Goal: Task Accomplishment & Management: Manage account settings

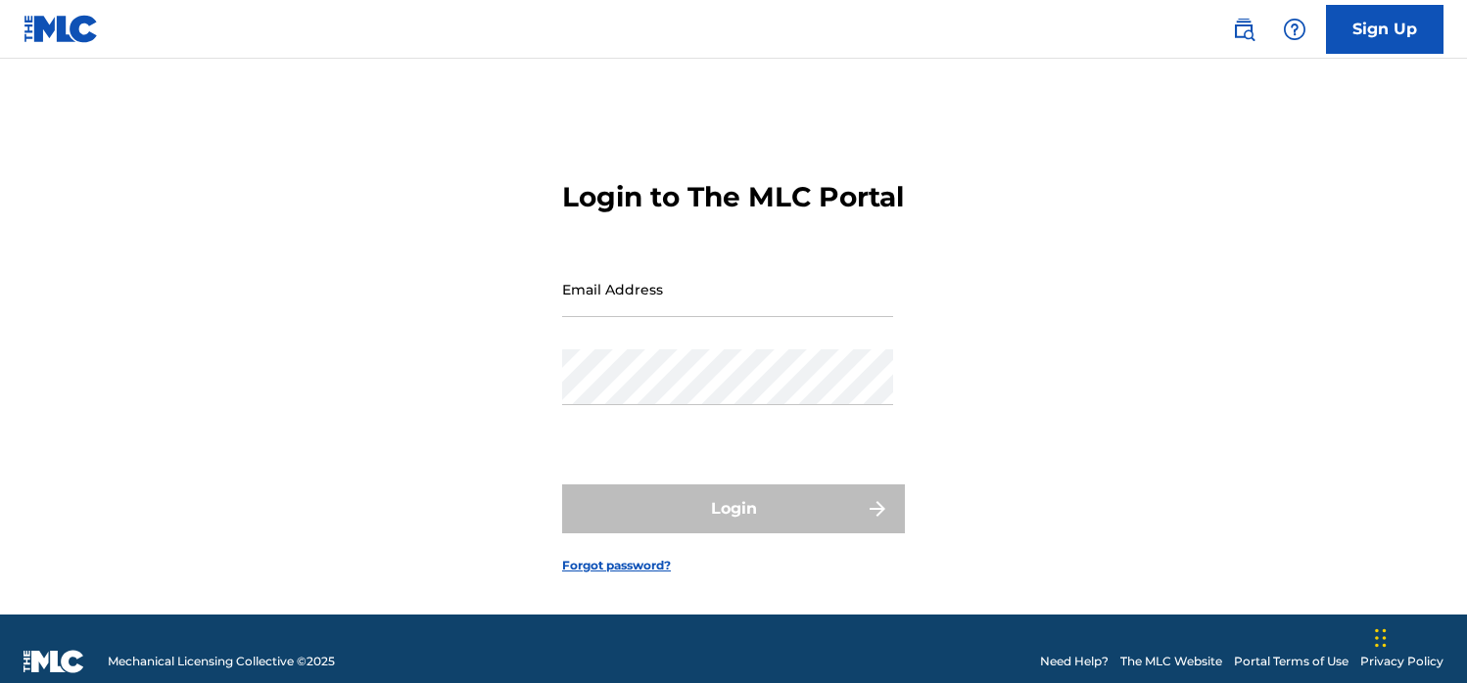
click at [625, 312] on input "Email Address" at bounding box center [727, 289] width 331 height 56
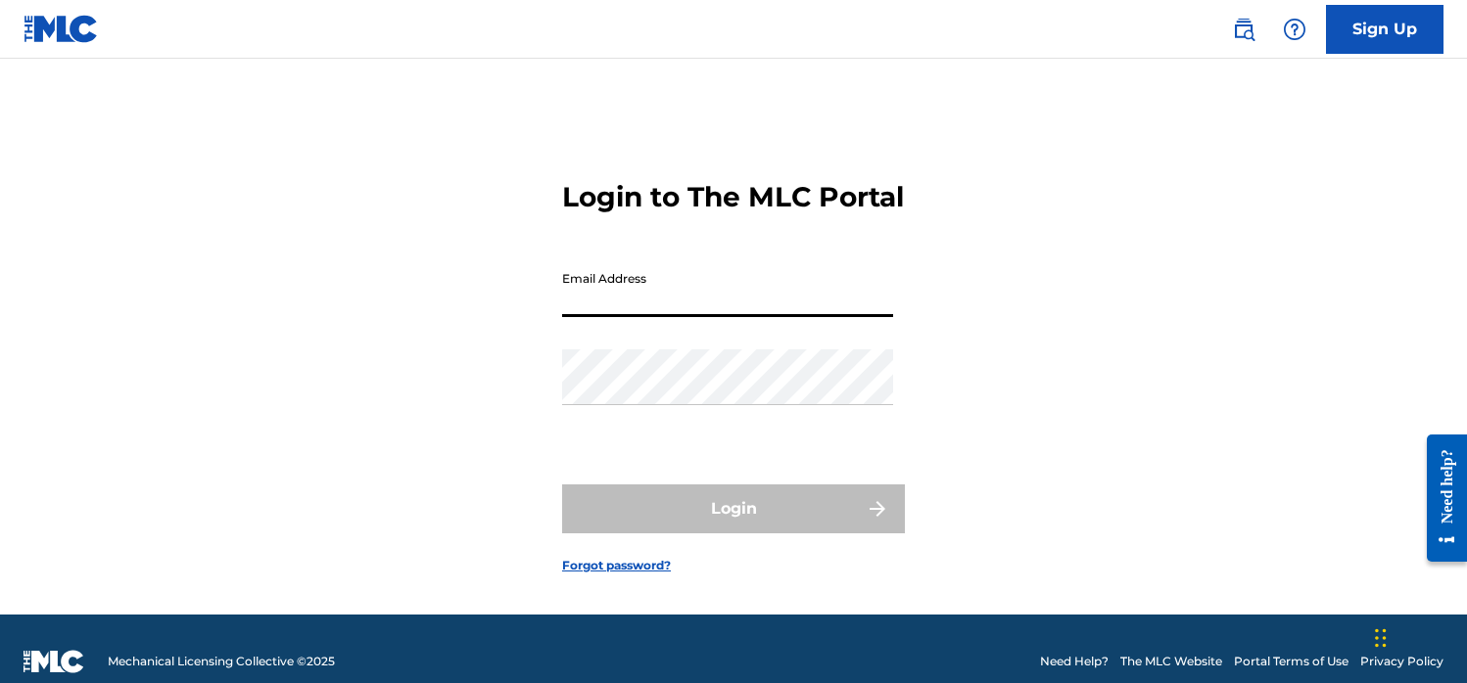
type input "[EMAIL_ADDRESS][DOMAIN_NAME]"
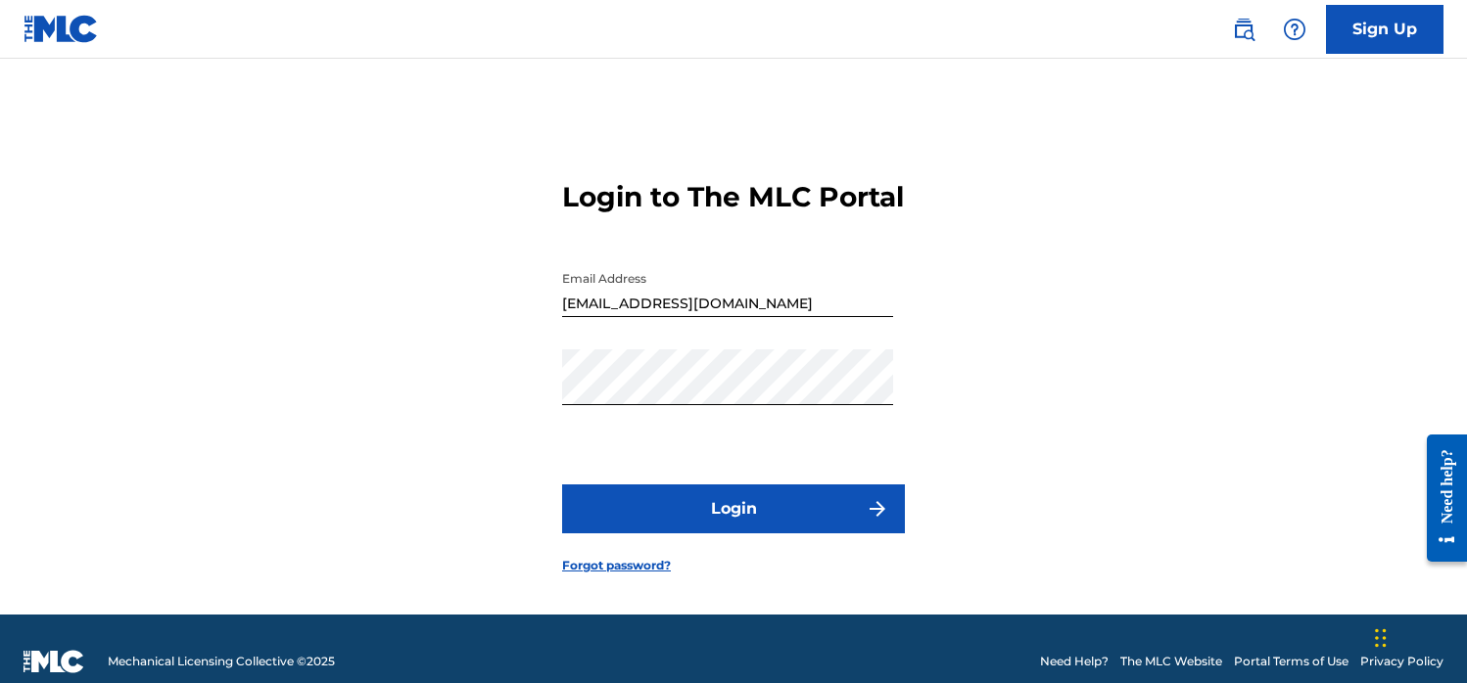
click at [665, 534] on button "Login" at bounding box center [733, 509] width 343 height 49
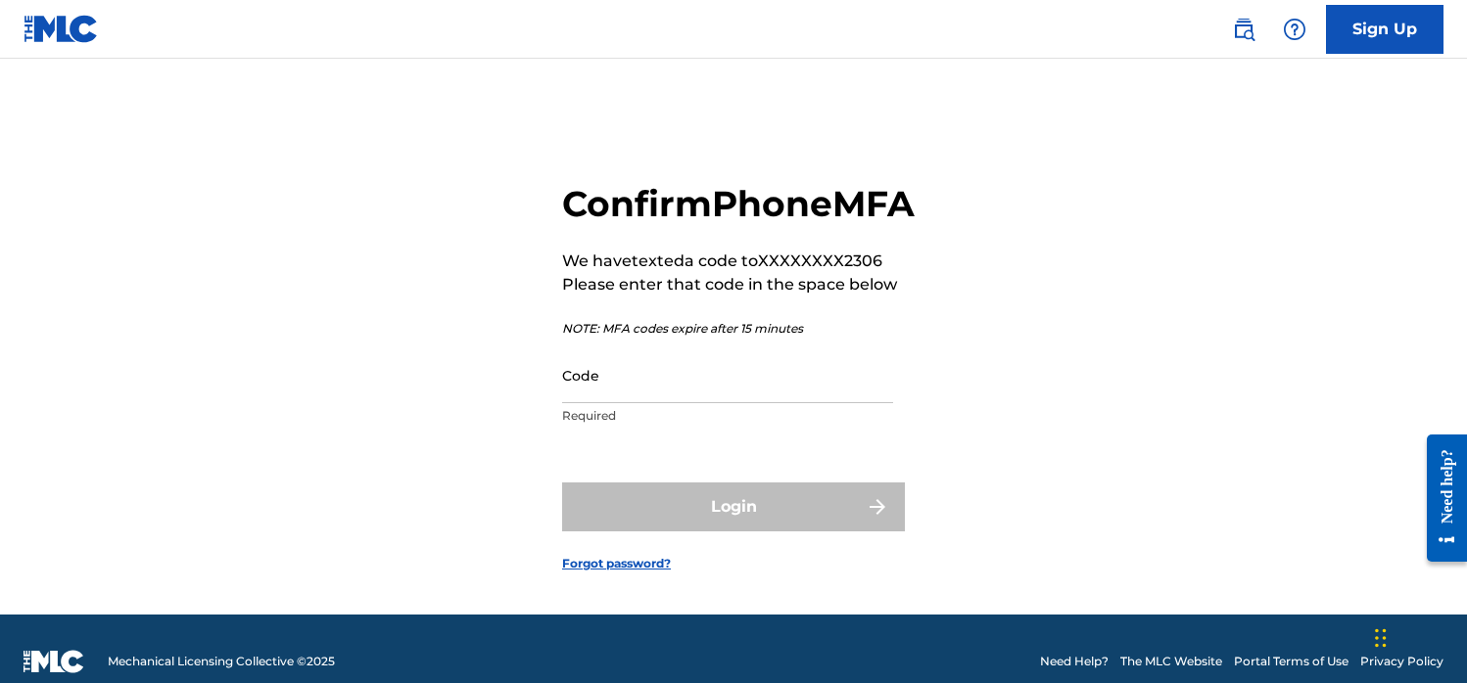
click at [637, 403] on input "Code" at bounding box center [727, 376] width 331 height 56
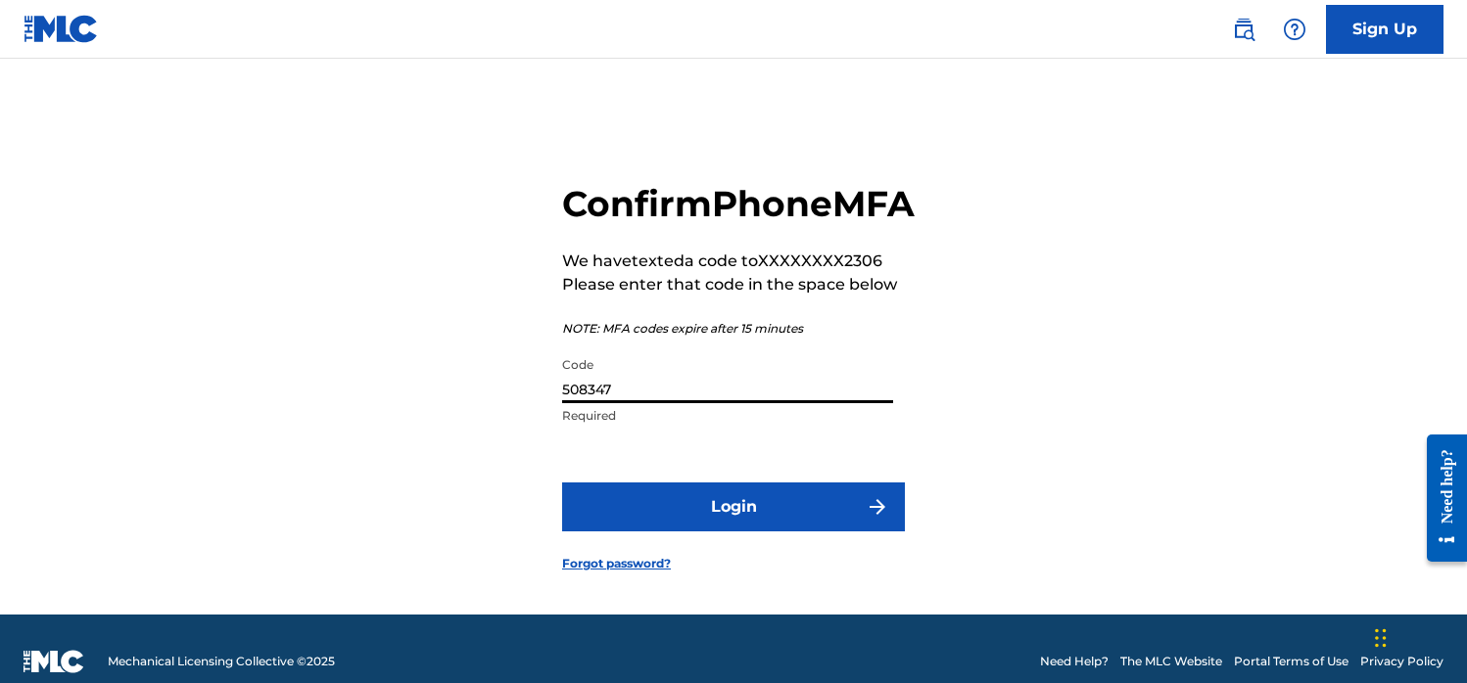
type input "508347"
click at [698, 532] on button "Login" at bounding box center [733, 507] width 343 height 49
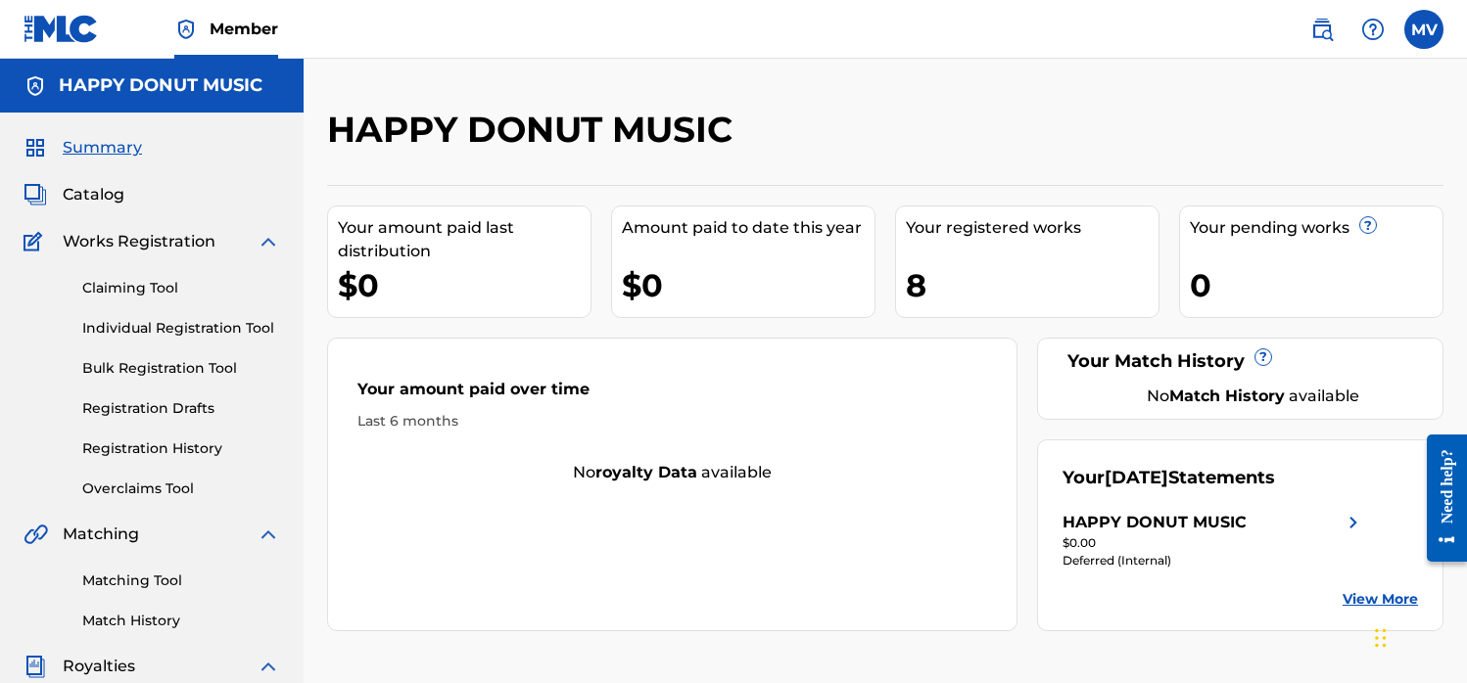
click at [128, 244] on span "Works Registration" at bounding box center [139, 241] width 153 height 23
click at [86, 196] on span "Catalog" at bounding box center [94, 194] width 62 height 23
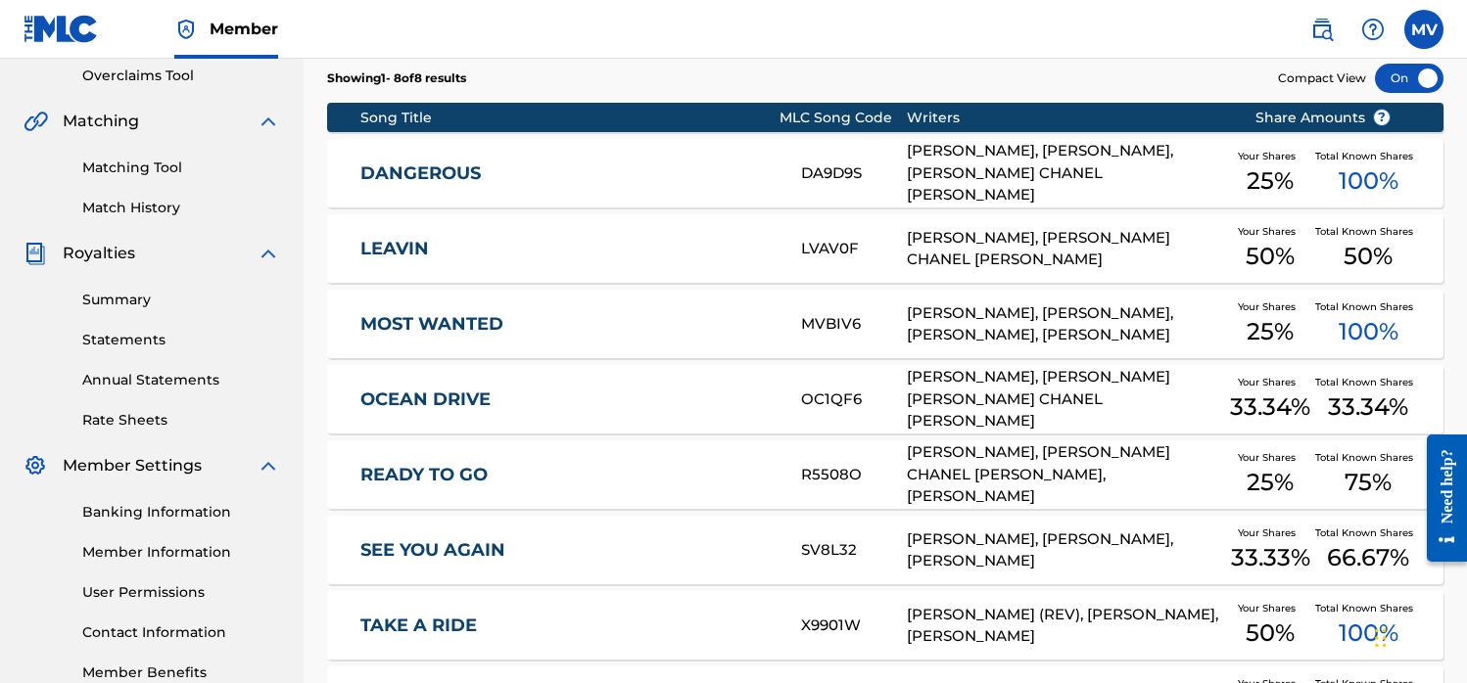
scroll to position [415, 0]
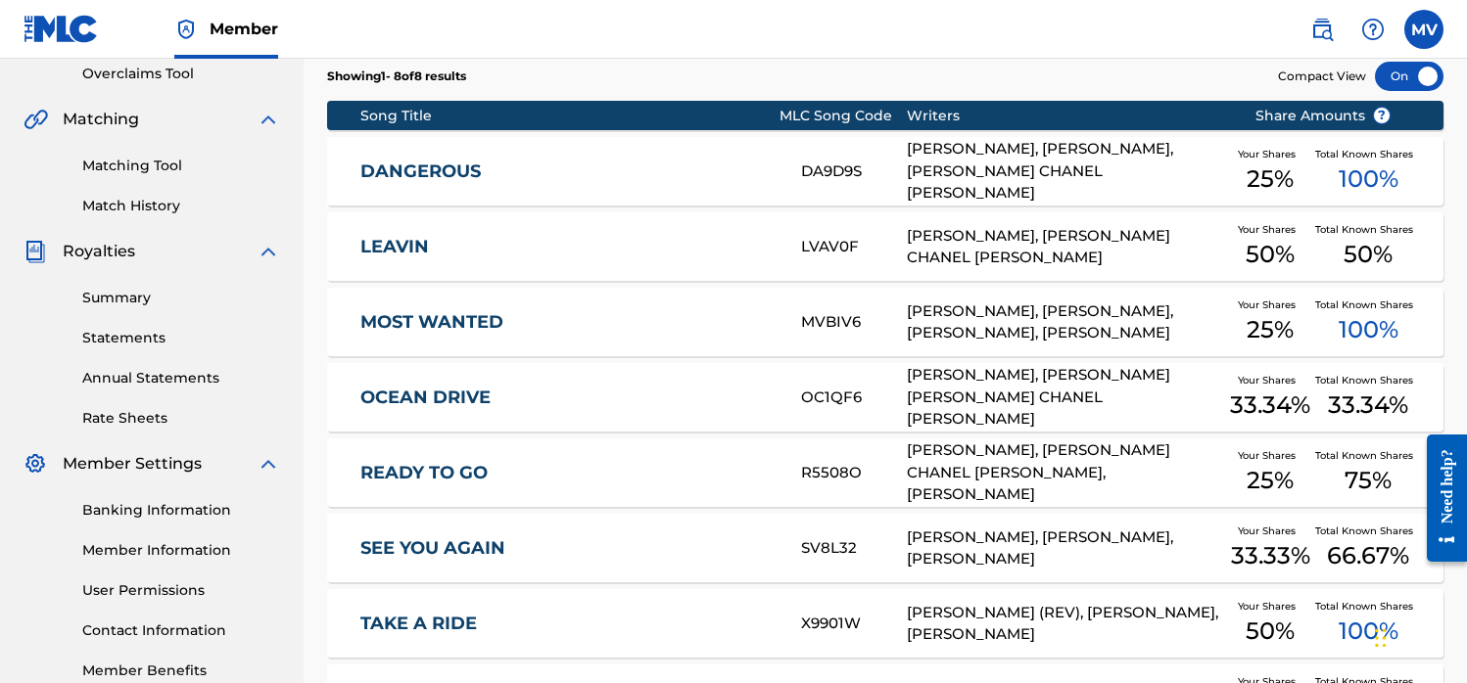
click at [471, 331] on link "MOST WANTED" at bounding box center [567, 322] width 414 height 23
